Goal: Check status

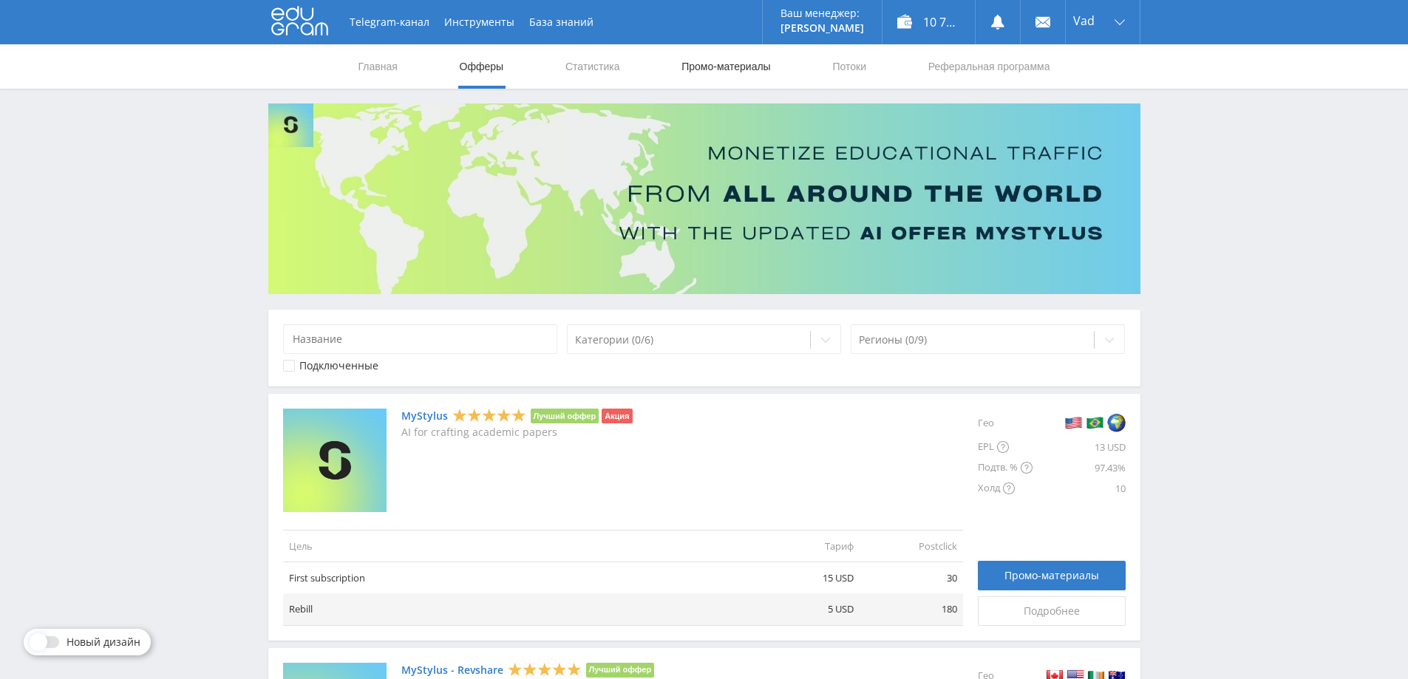
click at [738, 62] on link "Промо-материалы" at bounding box center [726, 66] width 92 height 44
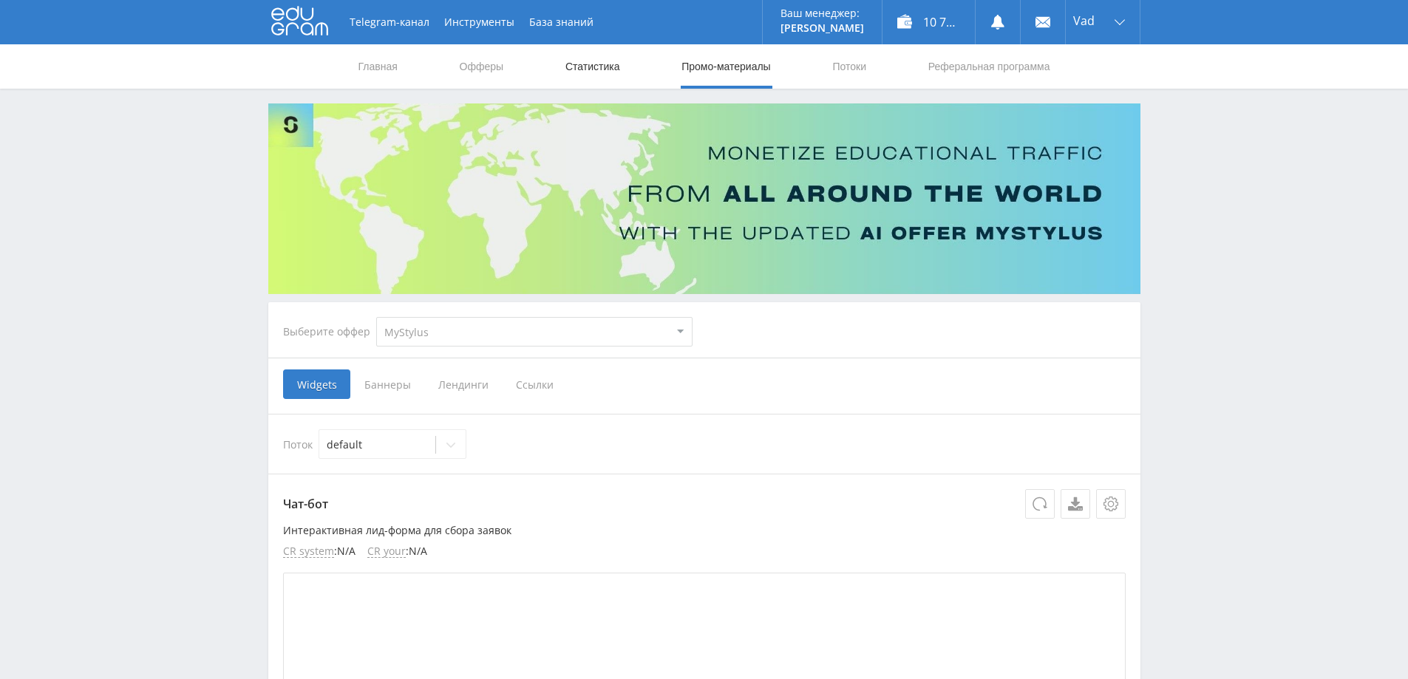
click at [603, 70] on link "Статистика" at bounding box center [593, 66] width 58 height 44
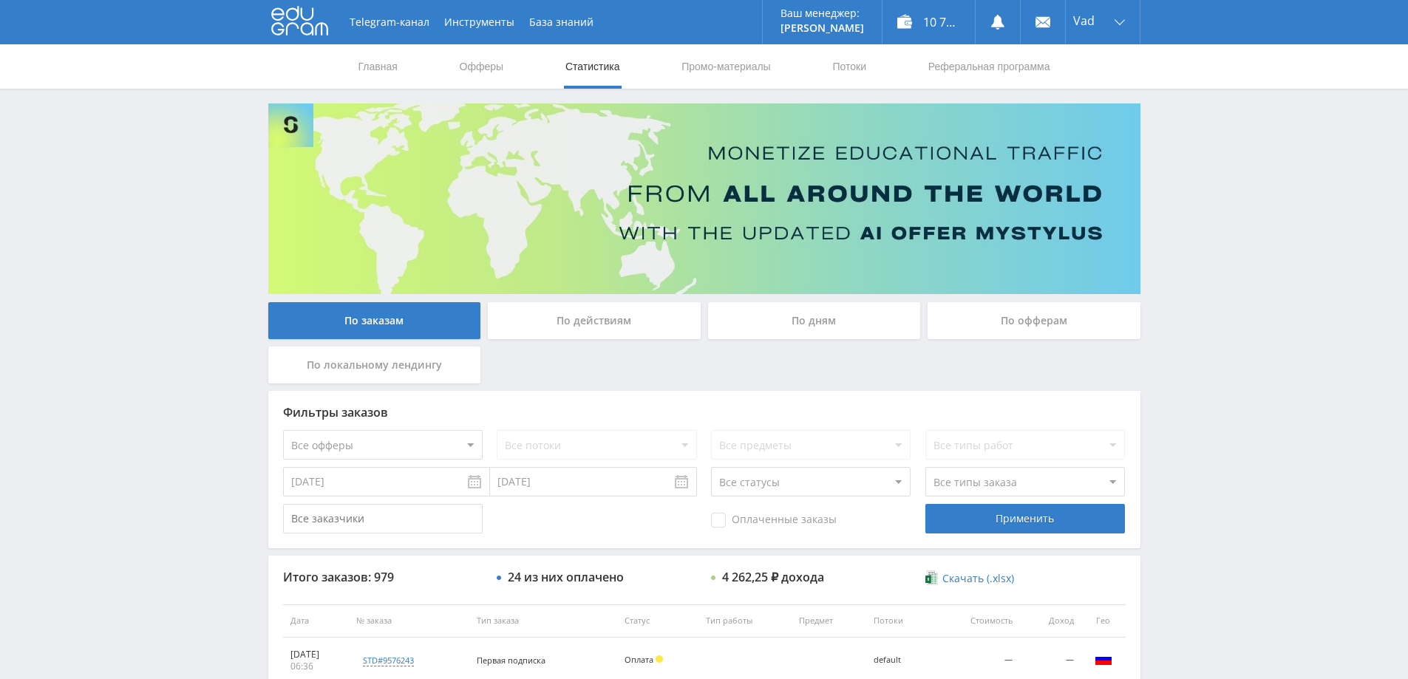
click at [866, 329] on div "По дням" at bounding box center [814, 320] width 213 height 37
click at [0, 0] on input "По дням" at bounding box center [0, 0] width 0 height 0
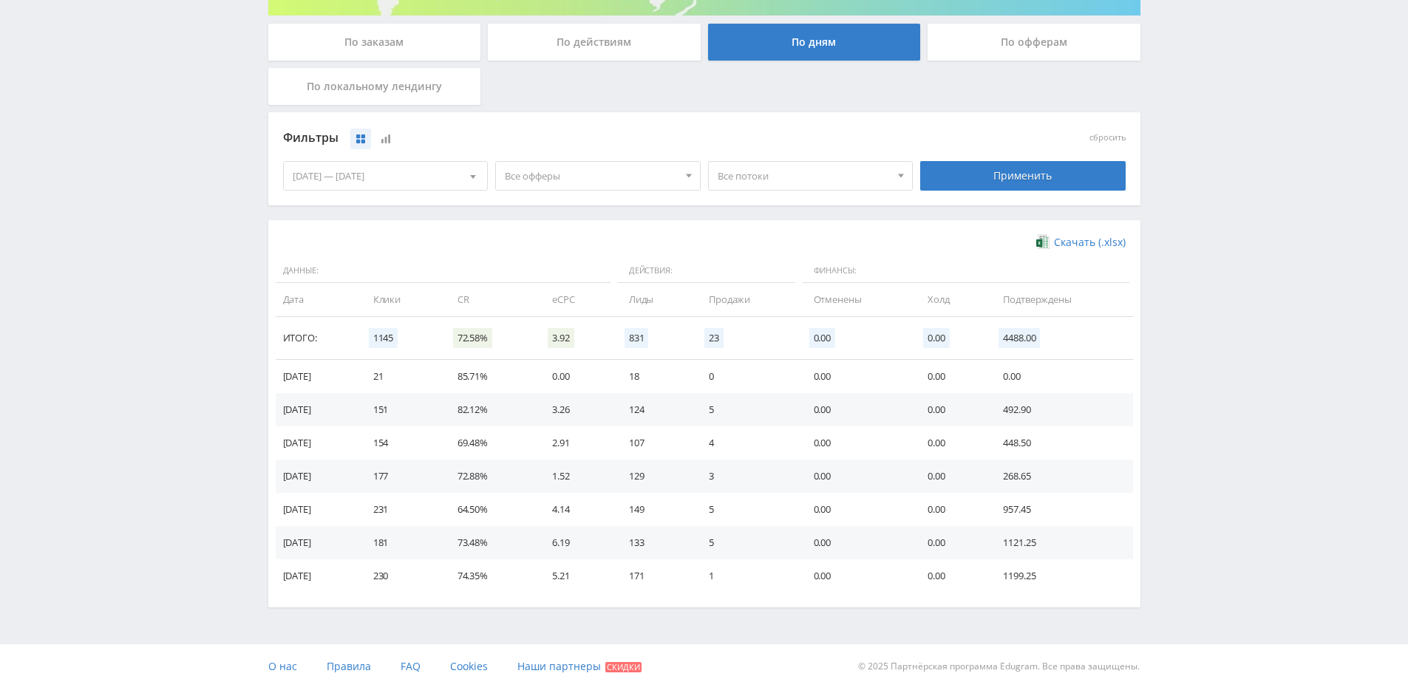
scroll to position [288, 0]
